Goal: Task Accomplishment & Management: Manage account settings

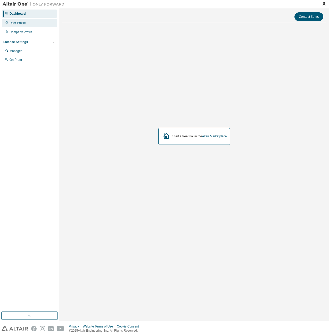
click at [23, 22] on div "User Profile" at bounding box center [18, 23] width 16 height 4
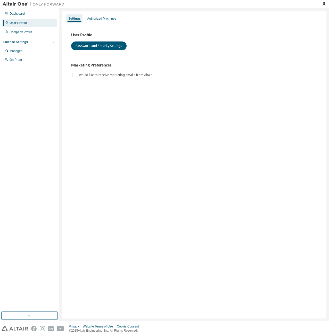
click at [17, 43] on div "License Settings" at bounding box center [15, 42] width 25 height 4
click at [18, 43] on div "License Settings" at bounding box center [15, 42] width 25 height 4
click at [19, 50] on div "Managed" at bounding box center [16, 51] width 13 height 4
